Goal: Transaction & Acquisition: Purchase product/service

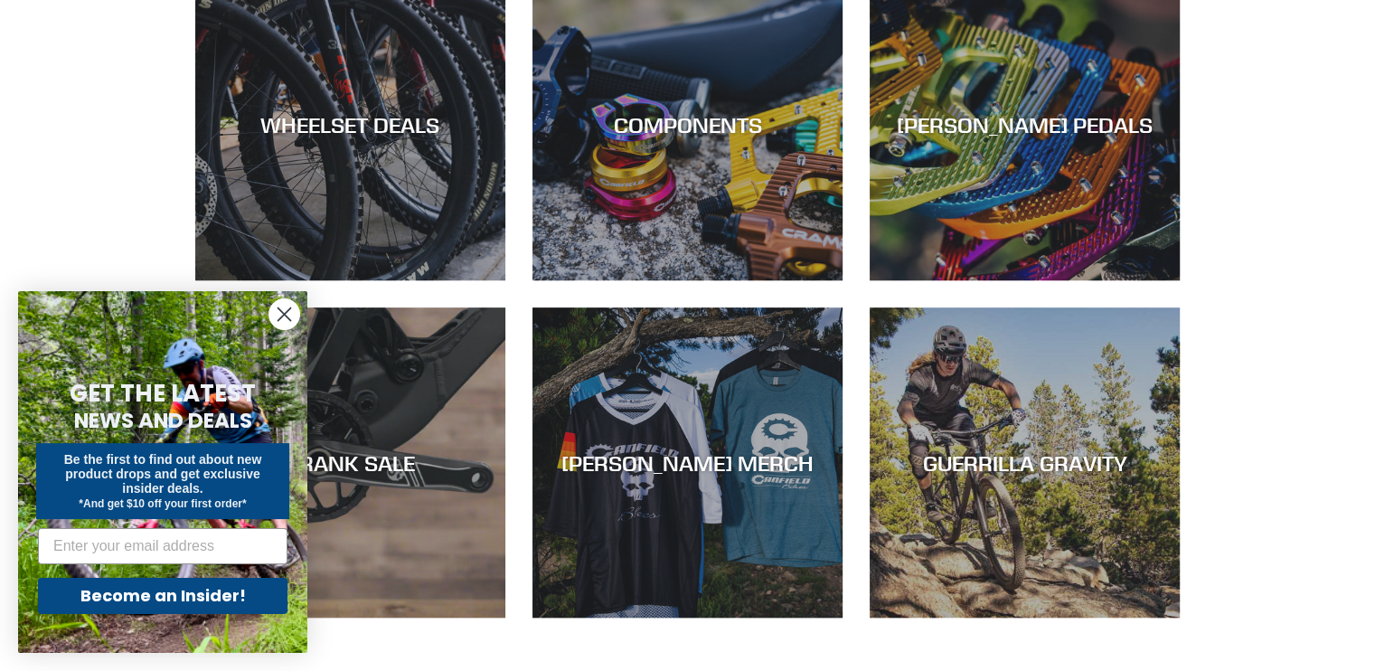
scroll to position [1175, 0]
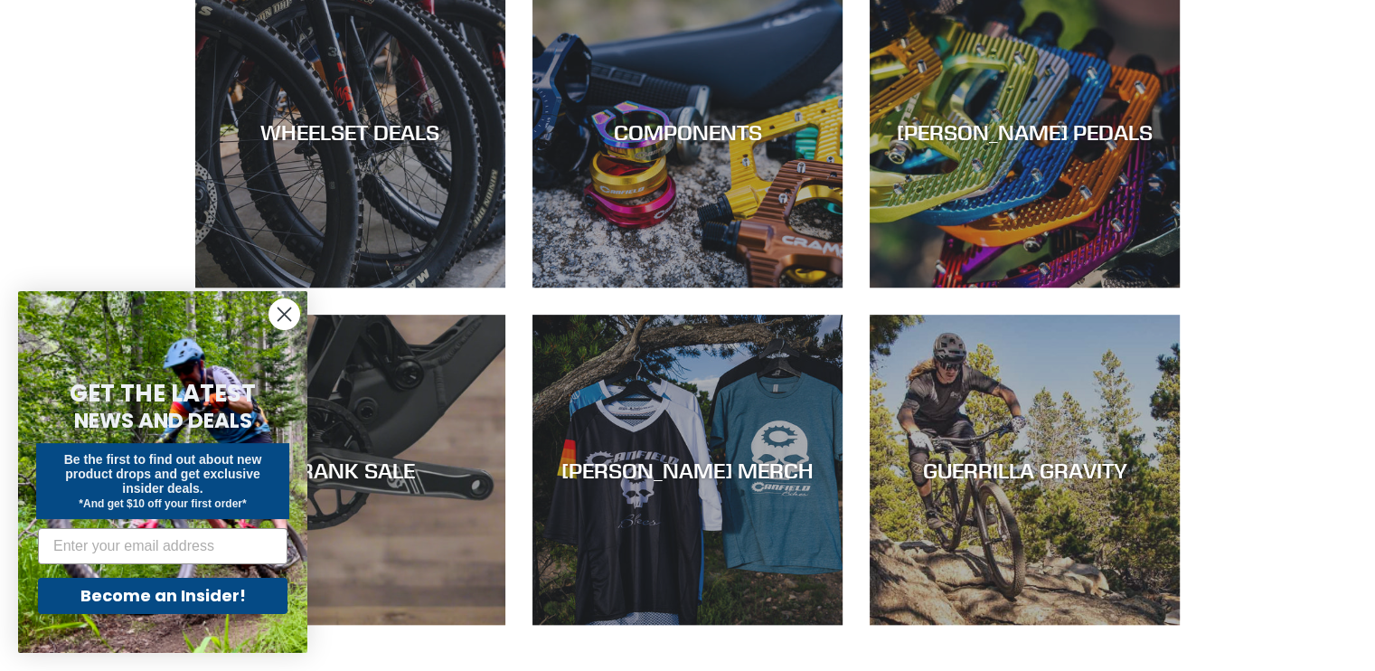
click at [294, 308] on circle "Close dialog" at bounding box center [284, 314] width 30 height 30
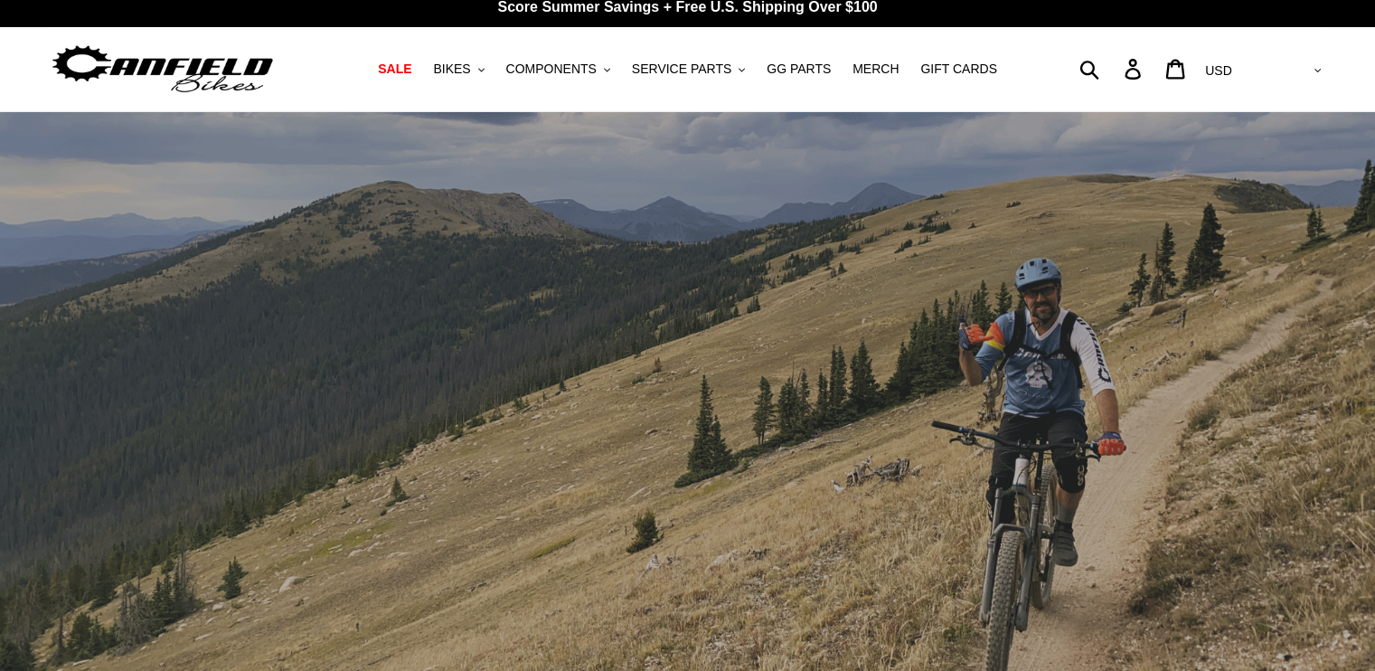
scroll to position [0, 0]
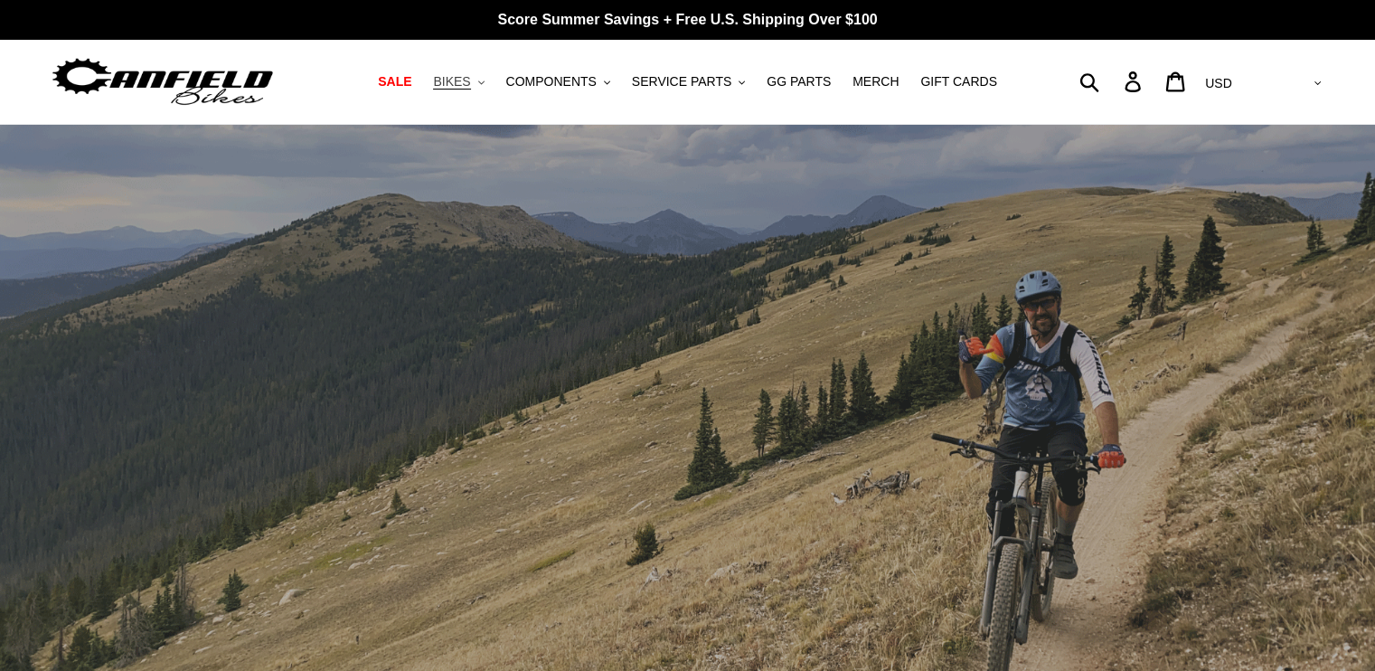
click at [470, 83] on span "BIKES" at bounding box center [451, 81] width 37 height 15
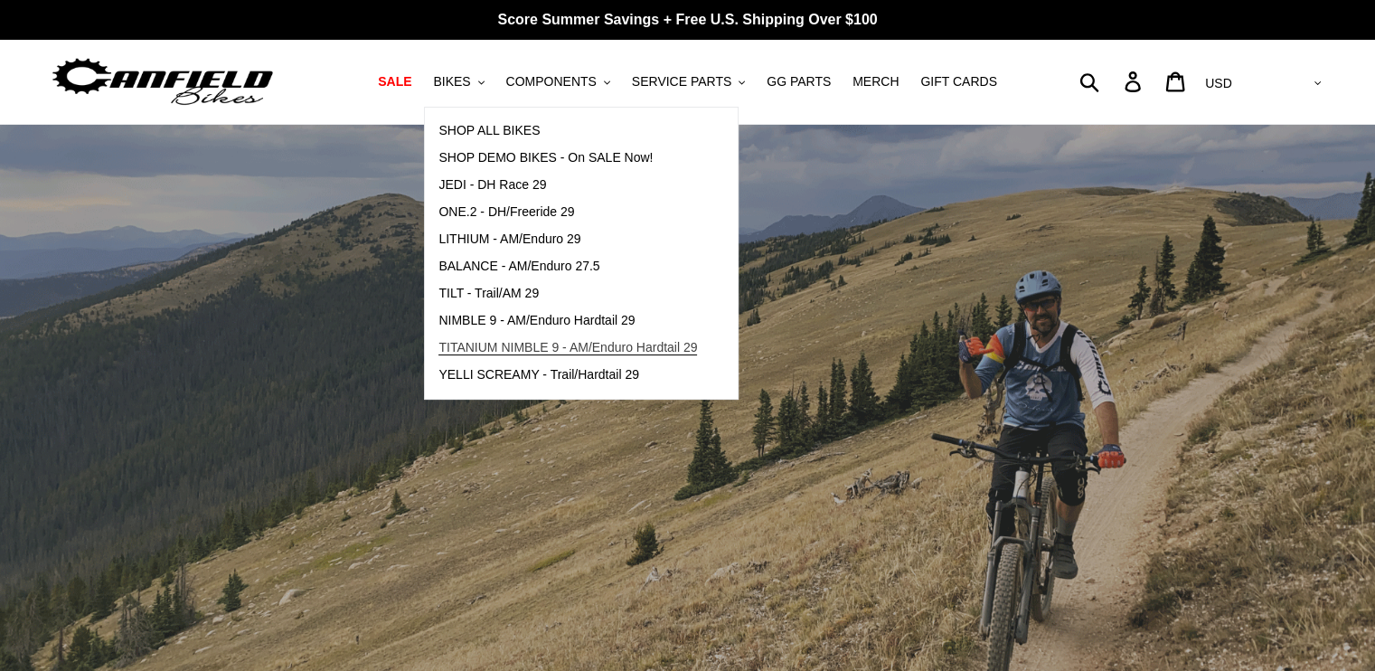
click at [534, 345] on span "TITANIUM NIMBLE 9 - AM/Enduro Hardtail 29" at bounding box center [568, 347] width 259 height 15
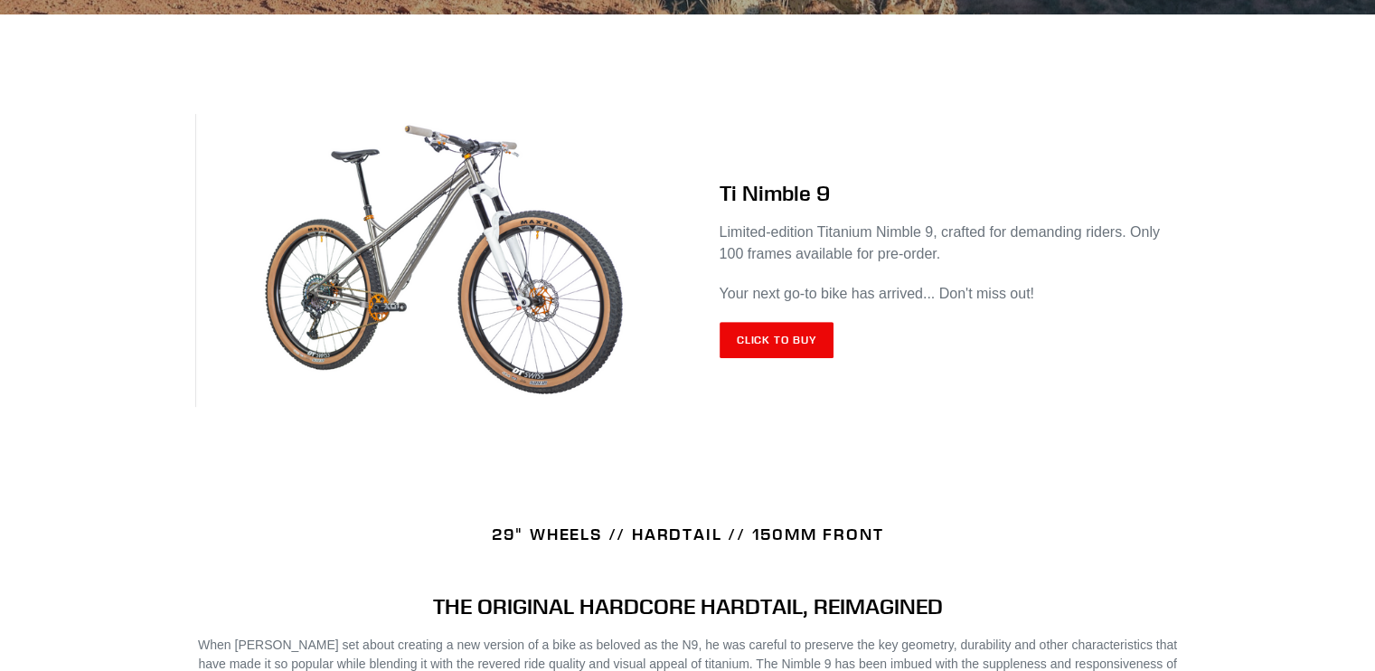
scroll to position [723, 0]
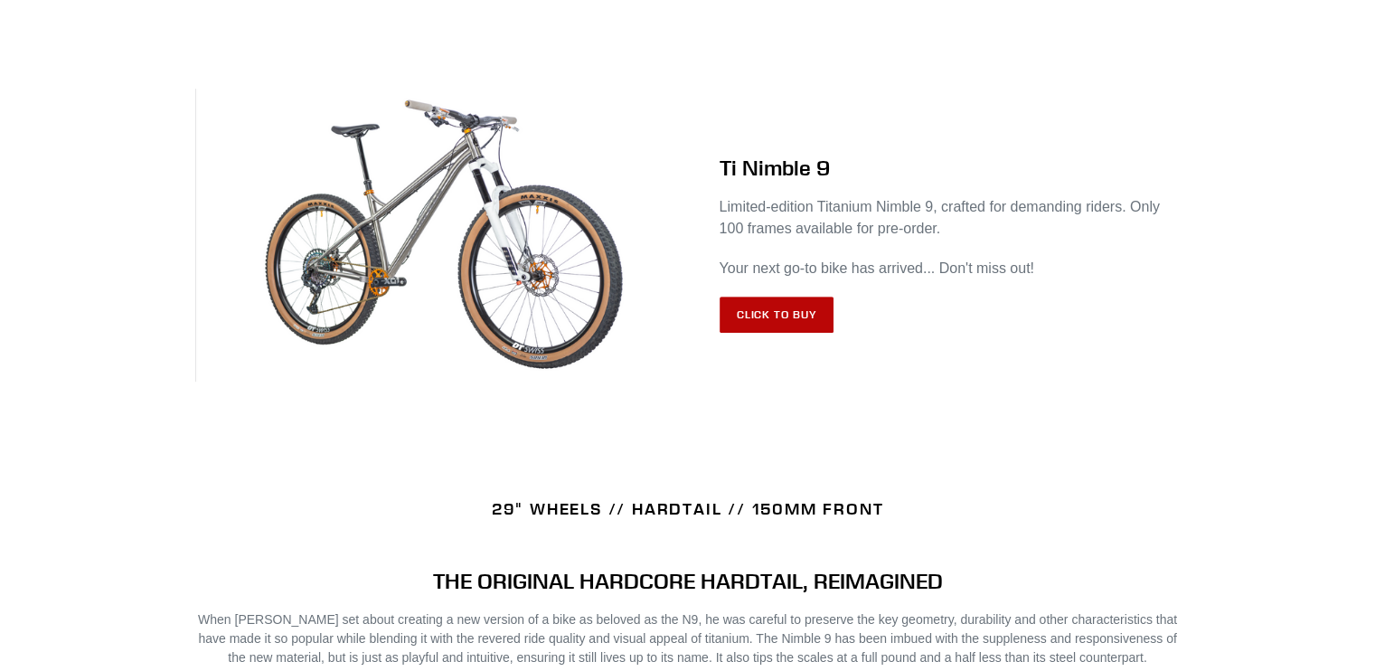
click at [771, 307] on link "Click to Buy" at bounding box center [777, 315] width 115 height 36
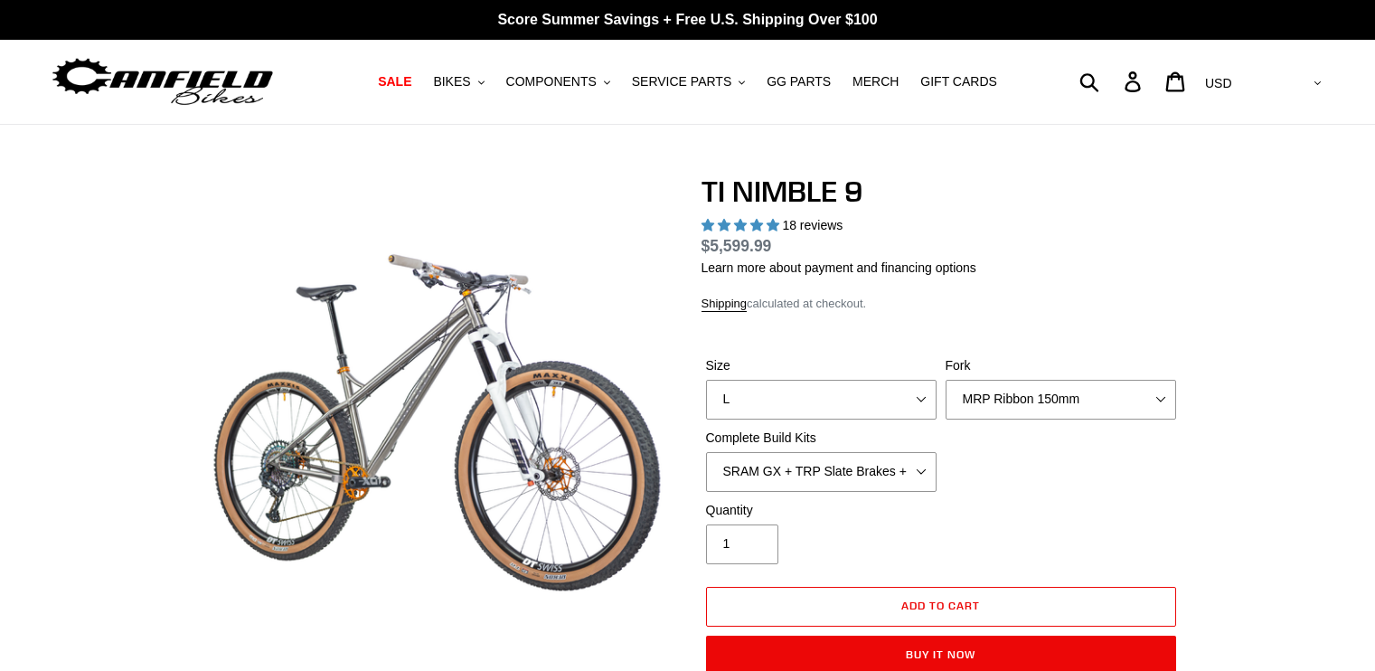
select select "highest-rating"
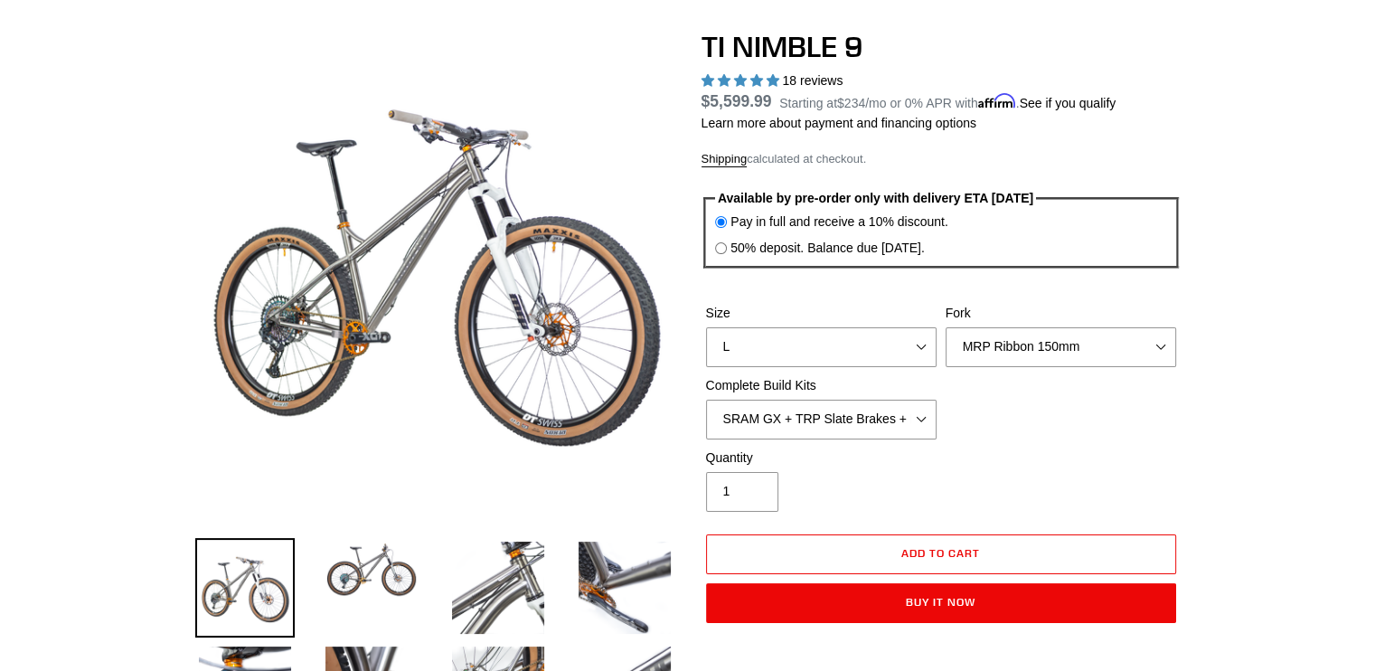
scroll to position [362, 0]
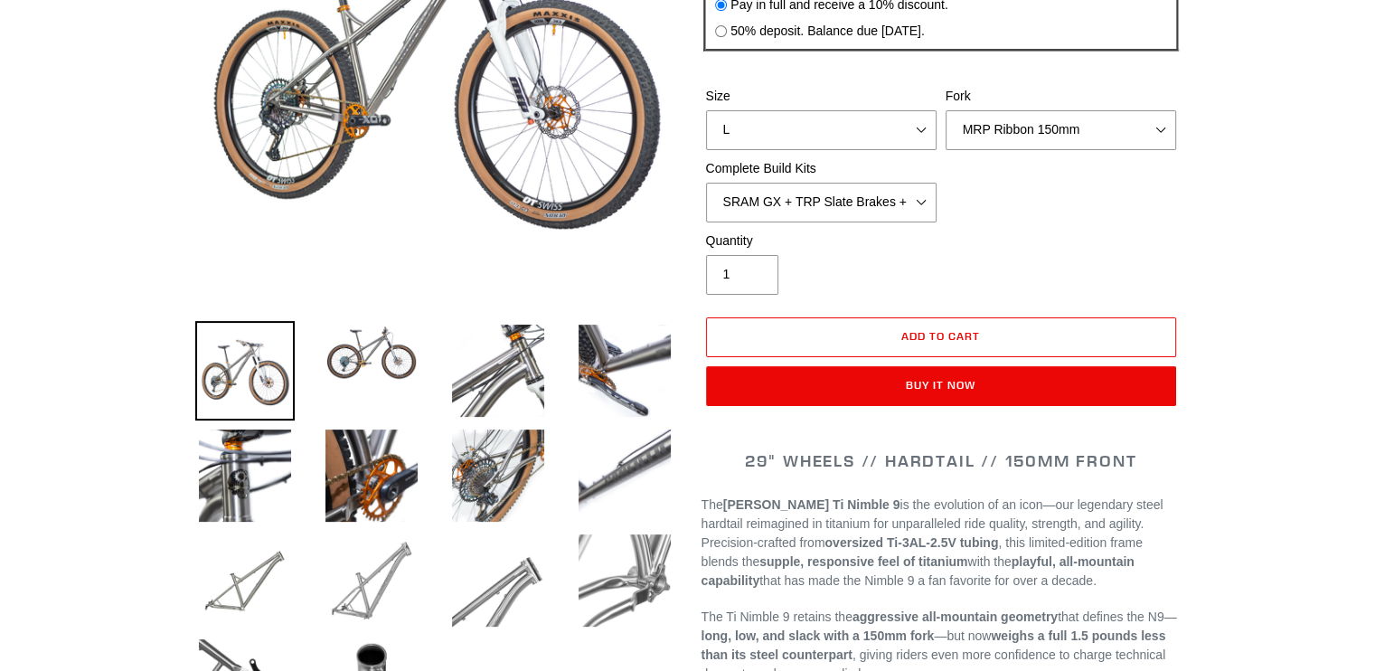
click at [366, 600] on img at bounding box center [371, 580] width 99 height 99
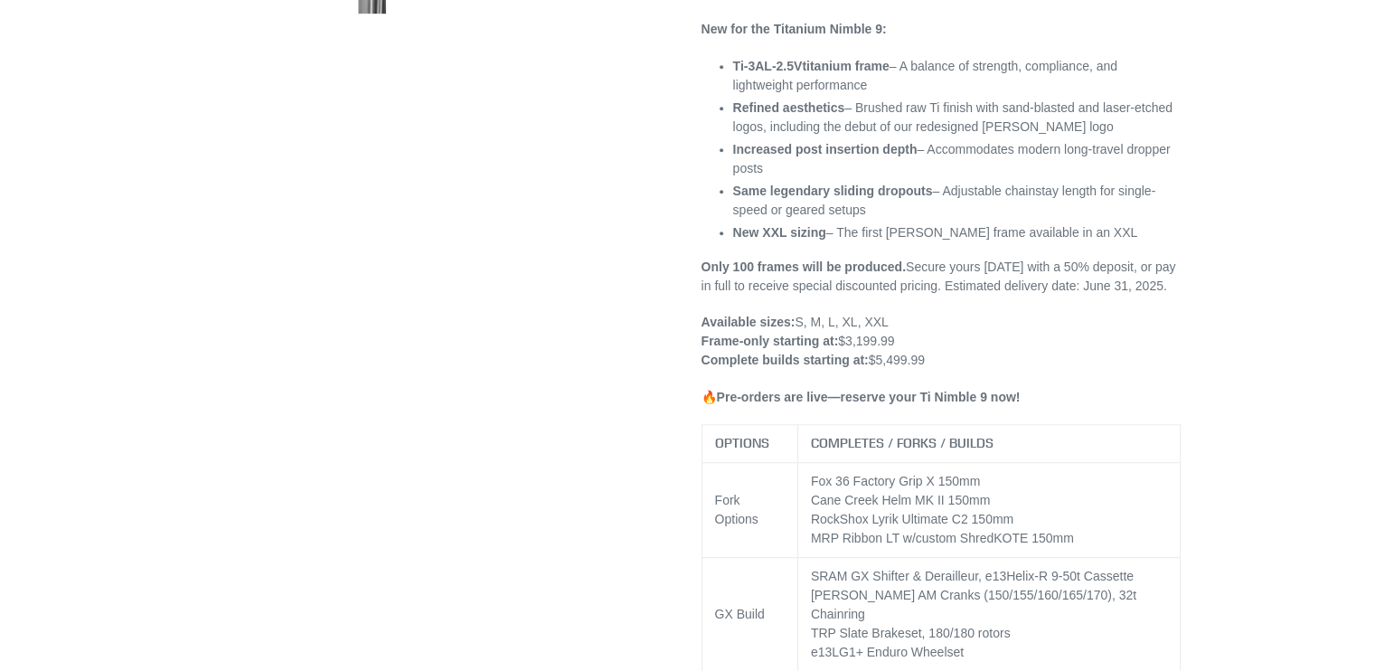
scroll to position [1085, 0]
